Goal: Navigation & Orientation: Find specific page/section

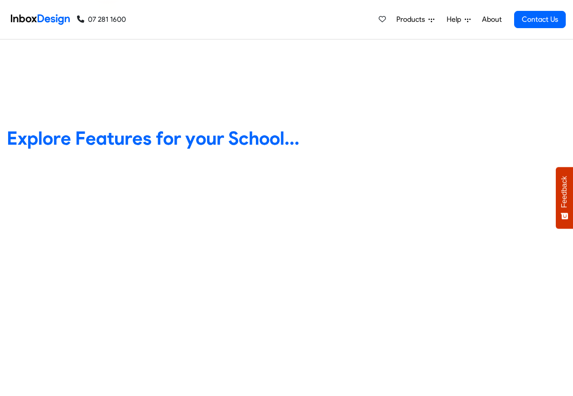
scroll to position [326, 0]
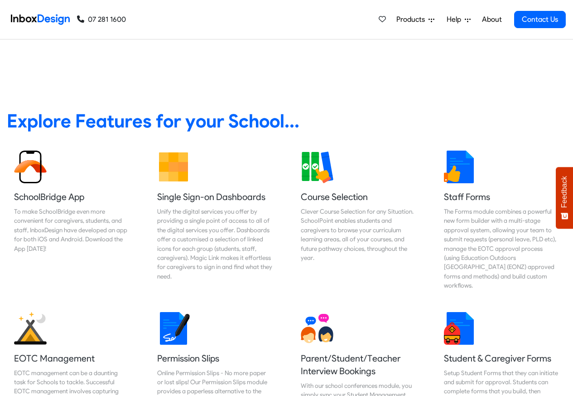
click at [405, 19] on span "Products" at bounding box center [412, 19] width 32 height 11
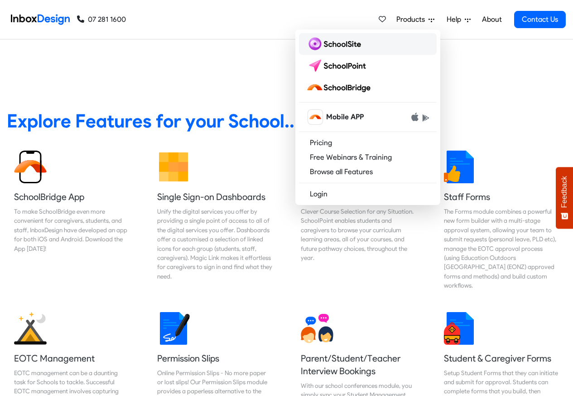
click at [325, 45] on img at bounding box center [335, 44] width 58 height 14
